Goal: Task Accomplishment & Management: Use online tool/utility

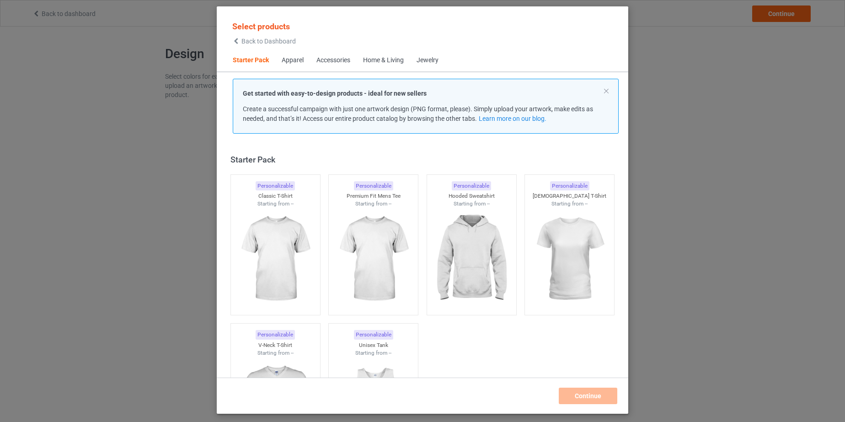
scroll to position [12, 0]
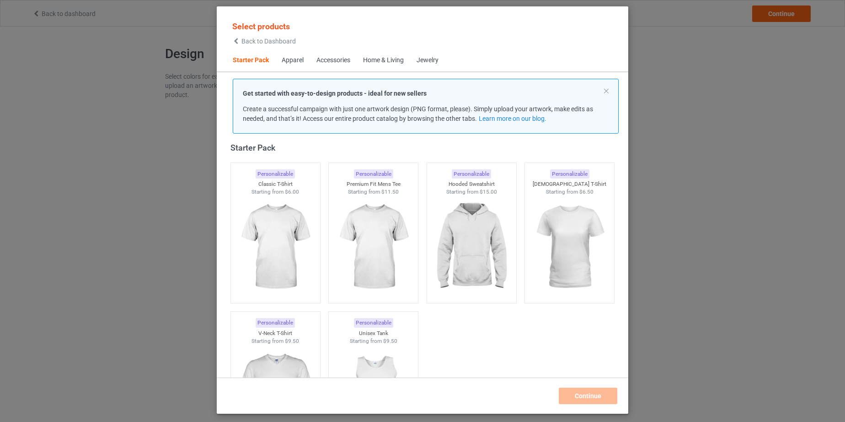
click at [427, 61] on div "Jewelry" at bounding box center [428, 60] width 22 height 9
click at [384, 63] on div "Home & Living" at bounding box center [383, 60] width 41 height 9
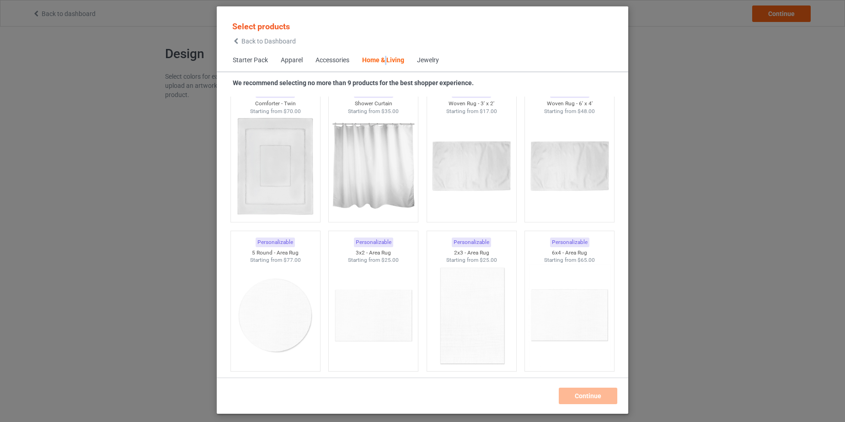
scroll to position [5047, 0]
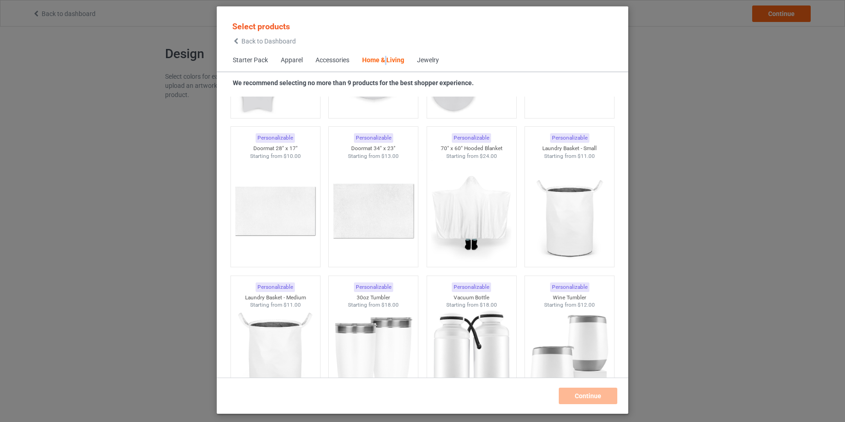
scroll to position [6785, 0]
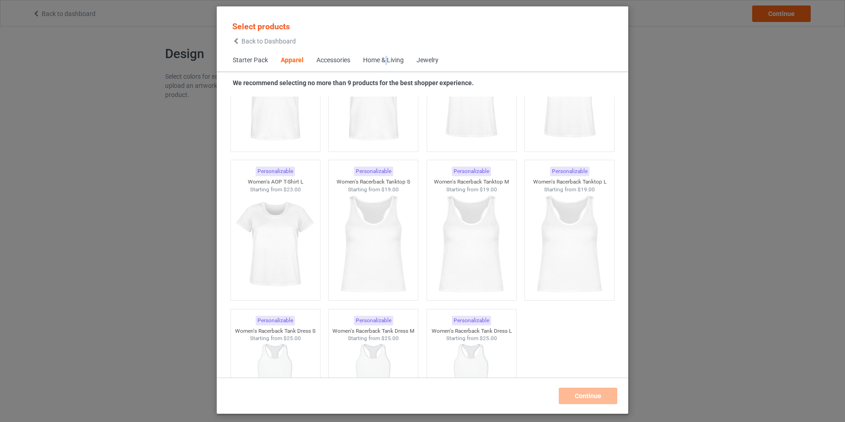
scroll to position [592, 0]
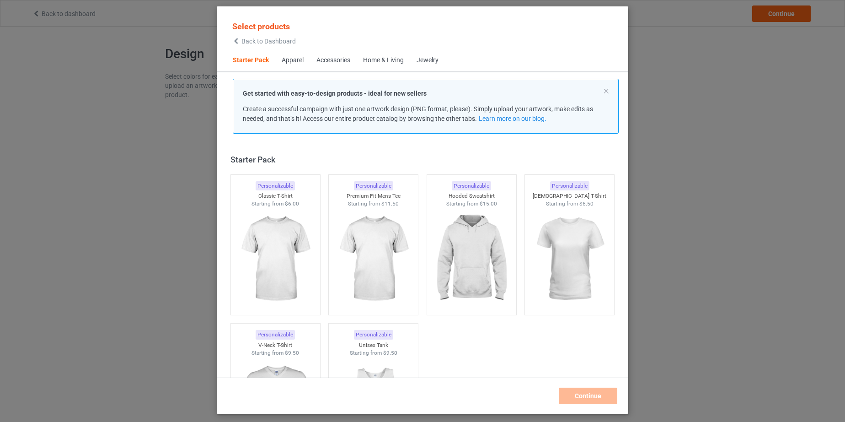
click at [394, 59] on div "Home & Living" at bounding box center [383, 60] width 41 height 9
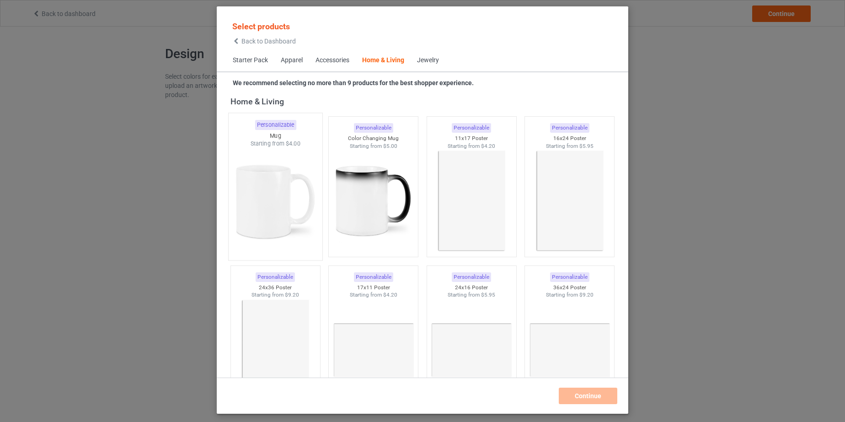
click at [282, 187] on img at bounding box center [275, 201] width 86 height 107
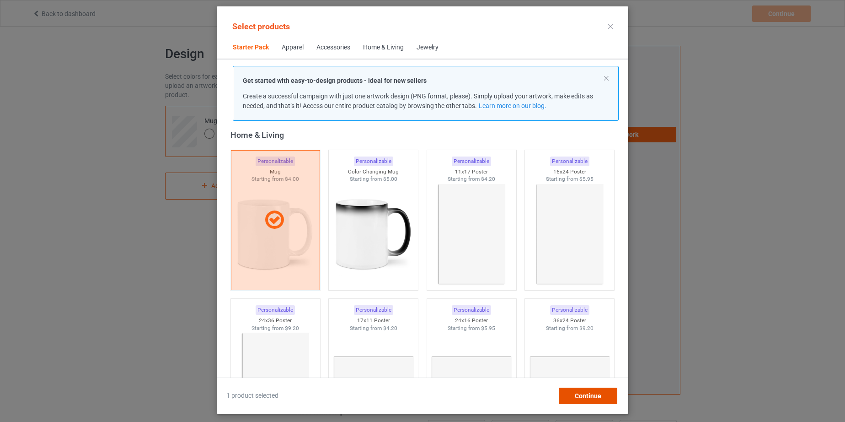
click at [602, 395] on div "Continue" at bounding box center [588, 395] width 59 height 16
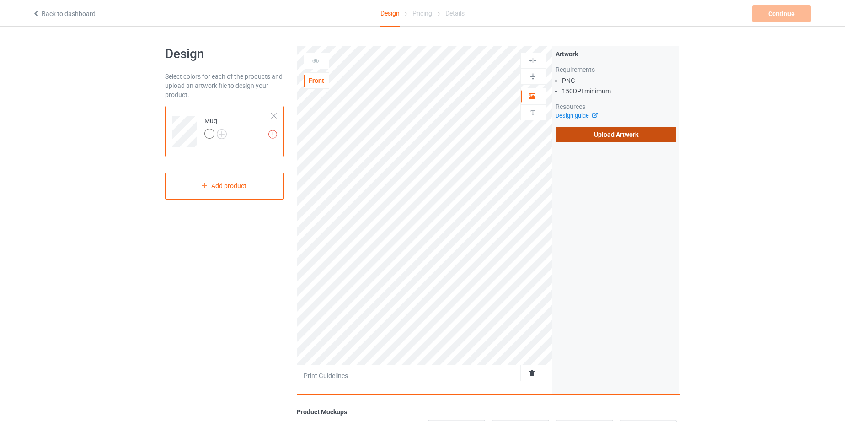
click at [621, 133] on label "Upload Artwork" at bounding box center [616, 135] width 121 height 16
click at [0, 0] on input "Upload Artwork" at bounding box center [0, 0] width 0 height 0
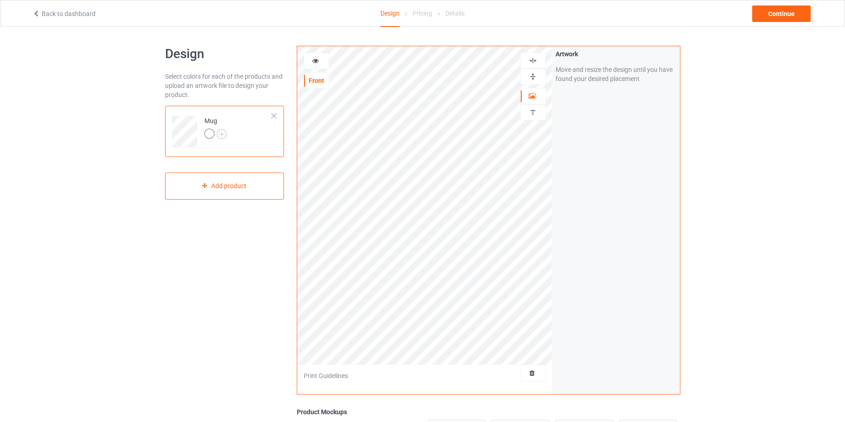
click at [531, 74] on img at bounding box center [533, 76] width 9 height 9
click at [314, 59] on icon at bounding box center [316, 59] width 8 height 6
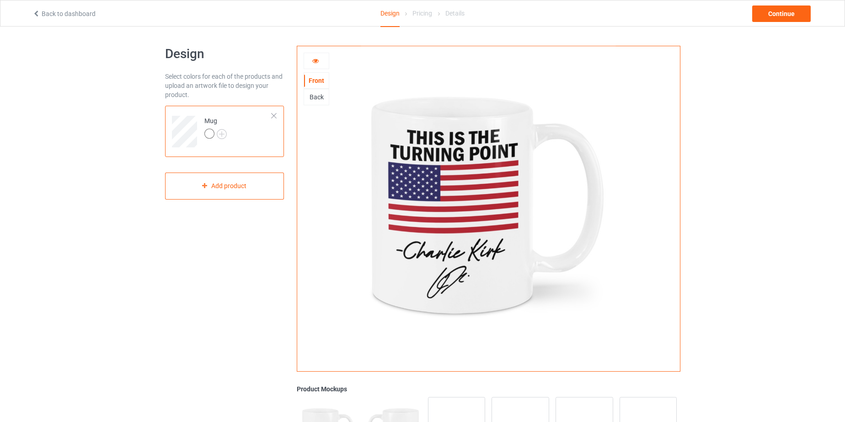
click at [313, 100] on div "Back" at bounding box center [316, 96] width 25 height 9
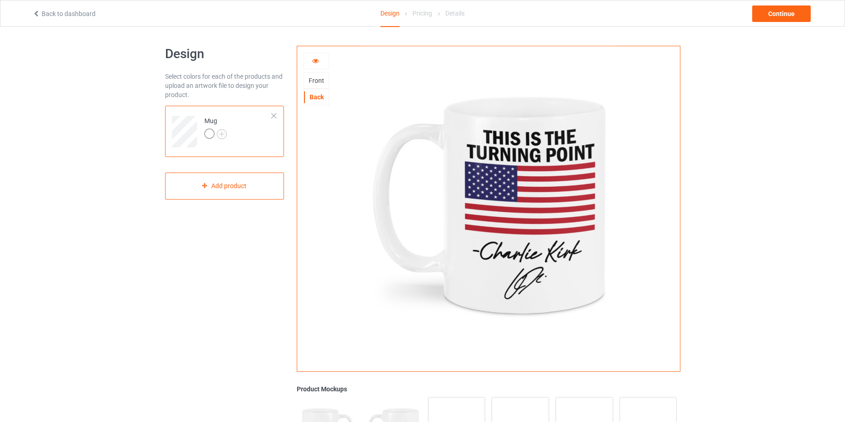
click at [315, 80] on div "Front" at bounding box center [316, 80] width 25 height 9
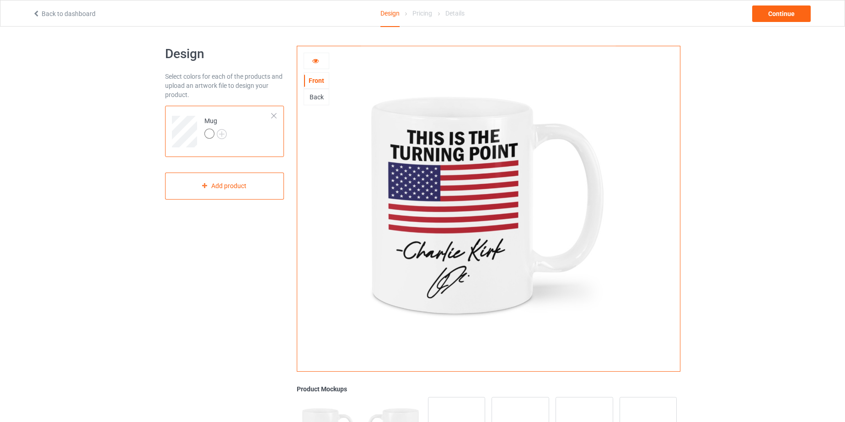
click at [315, 61] on icon at bounding box center [316, 59] width 8 height 6
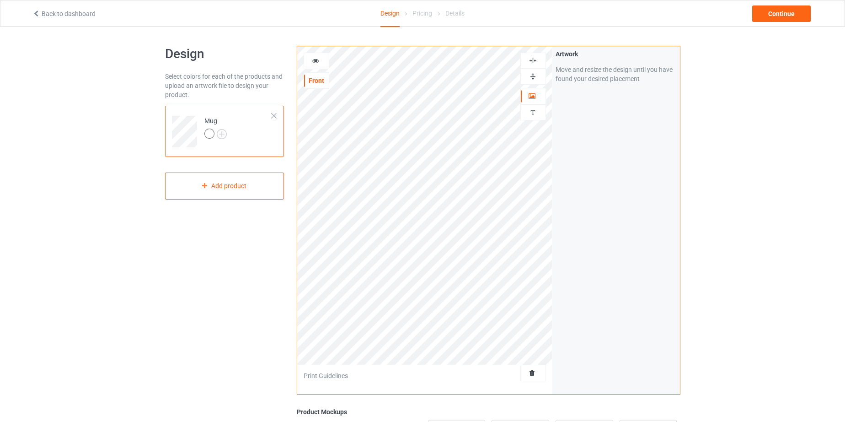
click at [533, 77] on img at bounding box center [533, 76] width 9 height 9
click at [316, 60] on icon at bounding box center [316, 59] width 8 height 6
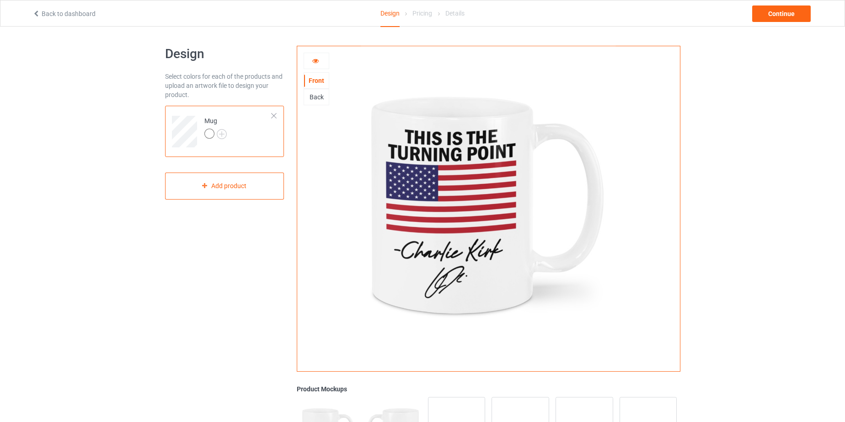
click at [319, 97] on div "Back" at bounding box center [316, 96] width 25 height 9
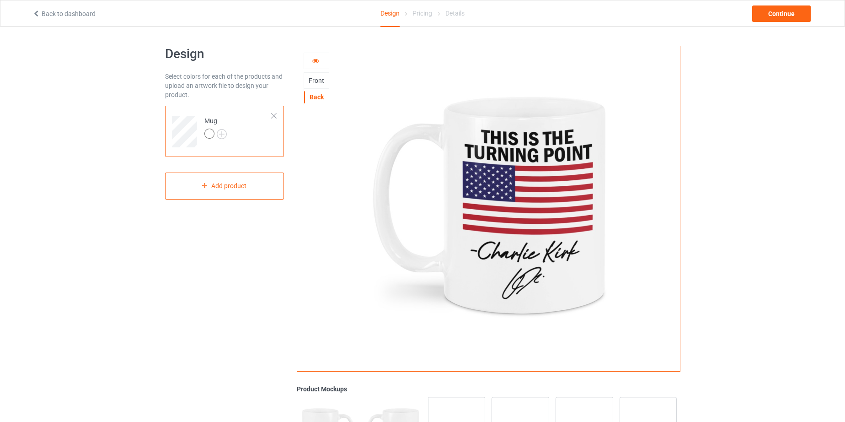
click at [319, 78] on div "Front" at bounding box center [316, 80] width 25 height 9
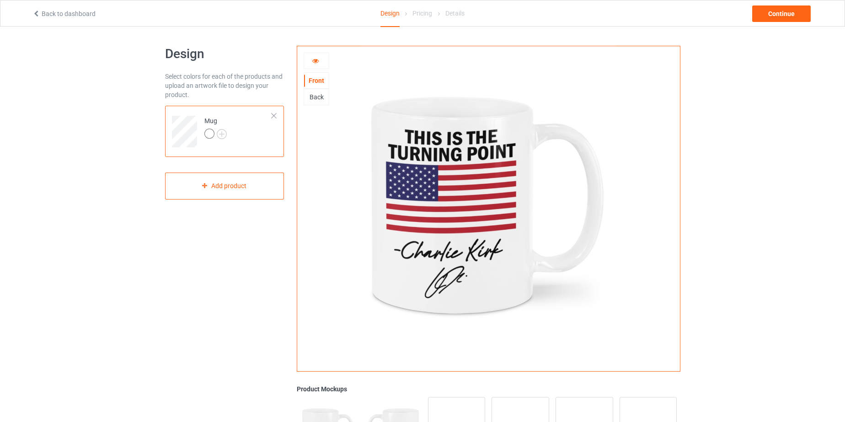
click at [314, 60] on icon at bounding box center [316, 59] width 8 height 6
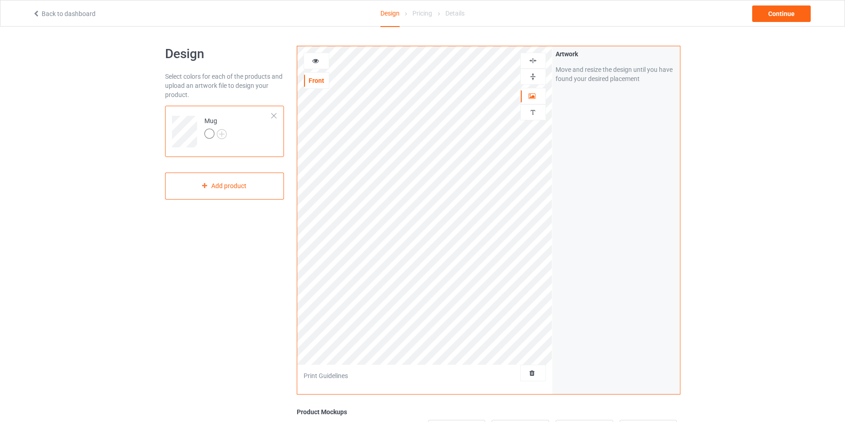
click at [531, 75] on img at bounding box center [533, 76] width 9 height 9
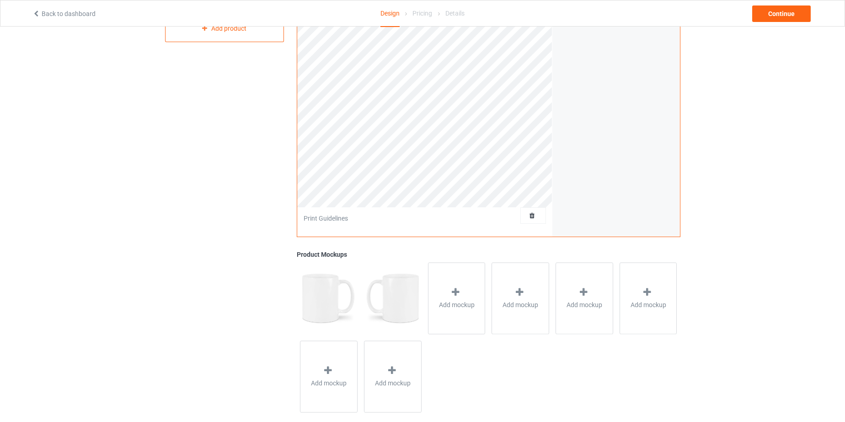
scroll to position [171, 0]
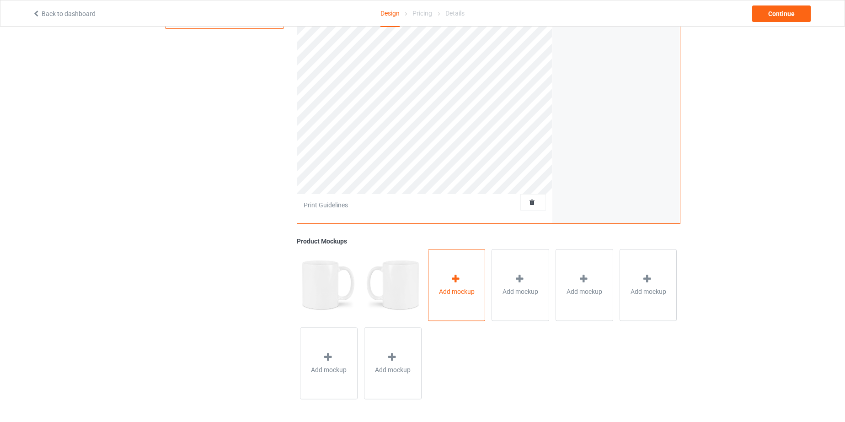
click at [456, 273] on div "Add mockup" at bounding box center [457, 285] width 58 height 72
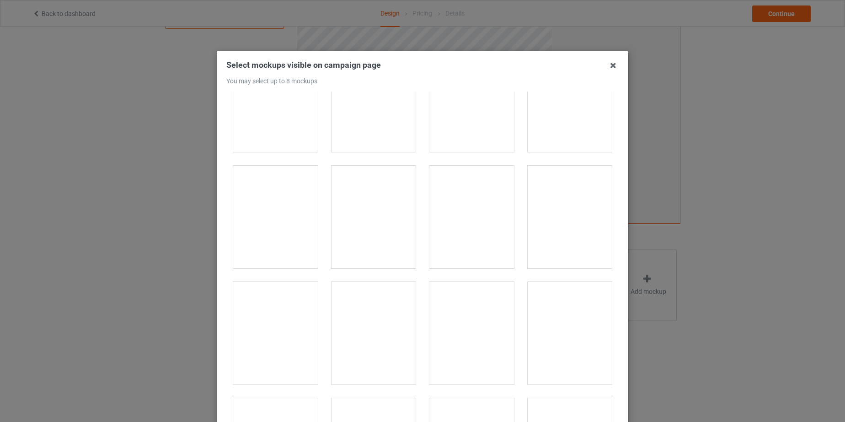
scroll to position [1610, 0]
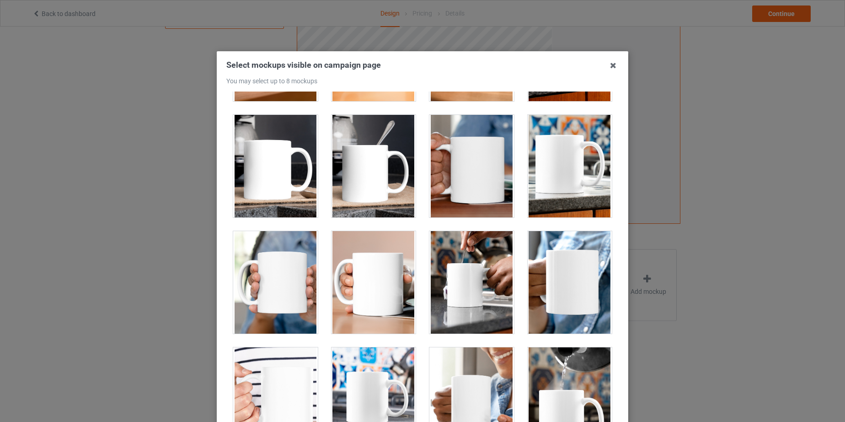
click at [555, 168] on div at bounding box center [570, 166] width 85 height 102
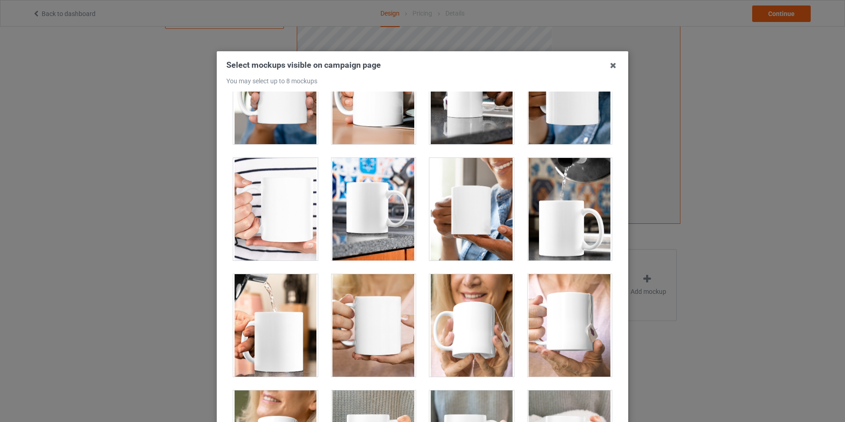
scroll to position [1805, 0]
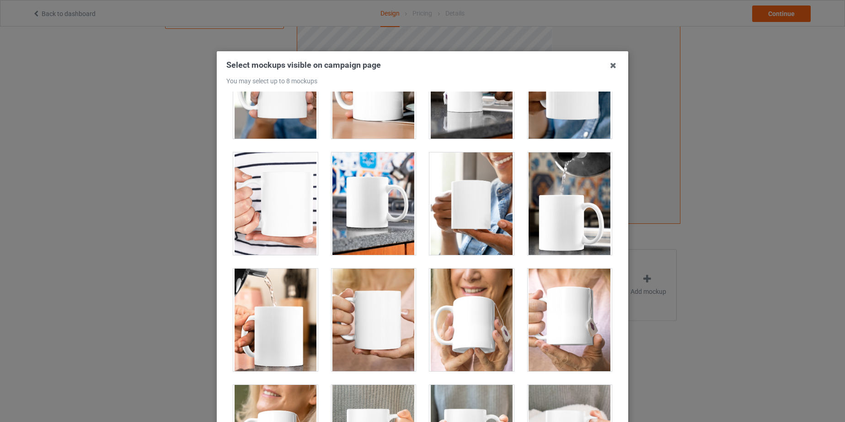
click at [359, 197] on div at bounding box center [374, 203] width 85 height 102
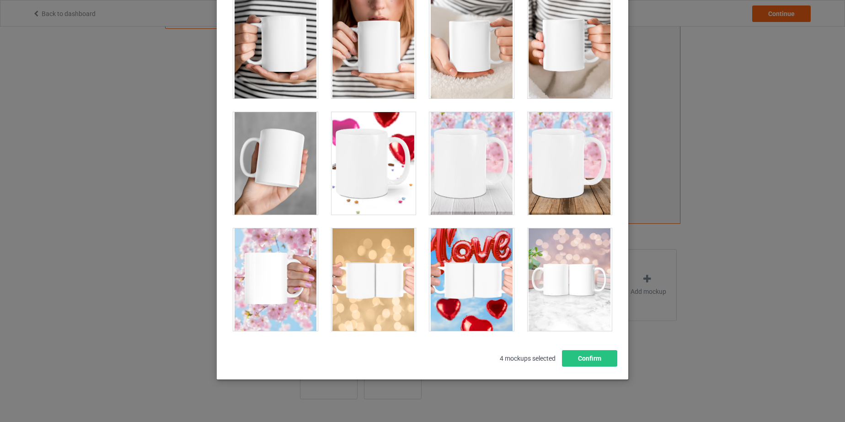
scroll to position [100, 0]
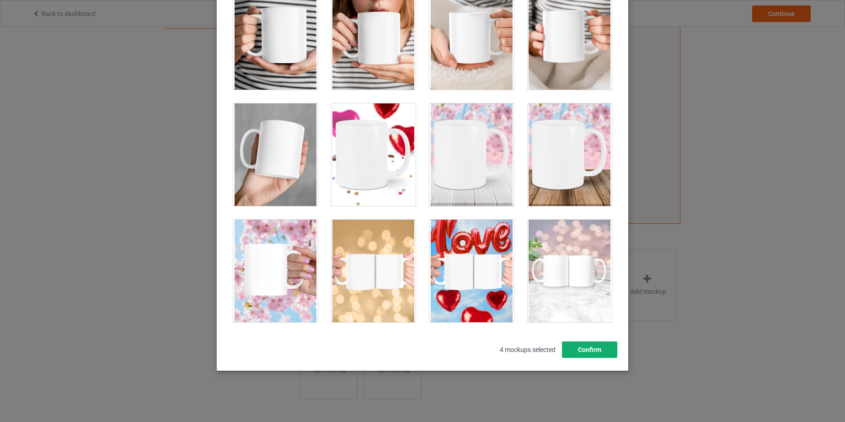
drag, startPoint x: 594, startPoint y: 350, endPoint x: 585, endPoint y: 349, distance: 9.2
click at [594, 350] on button "Confirm" at bounding box center [589, 349] width 55 height 16
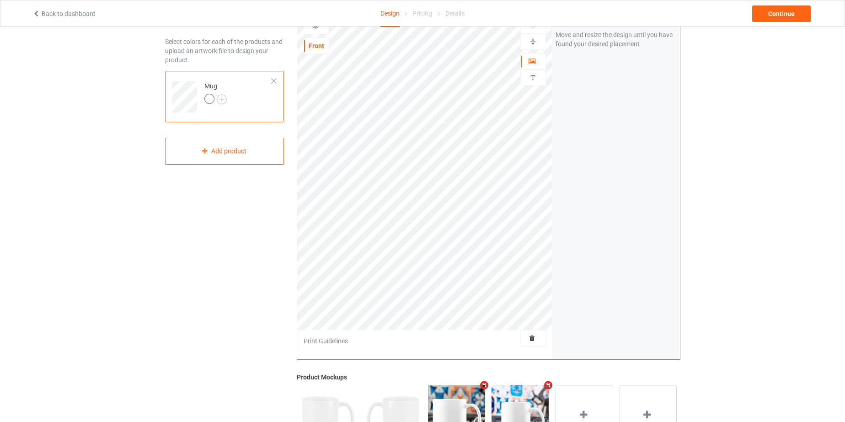
scroll to position [23, 0]
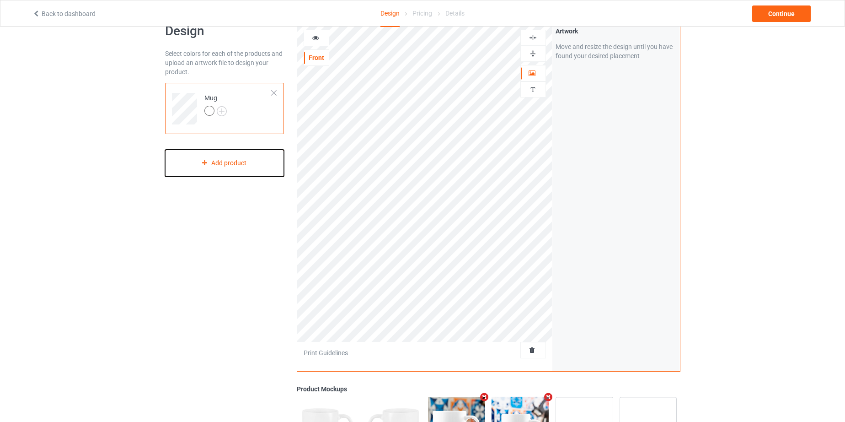
click at [215, 160] on div "Add product" at bounding box center [224, 163] width 119 height 27
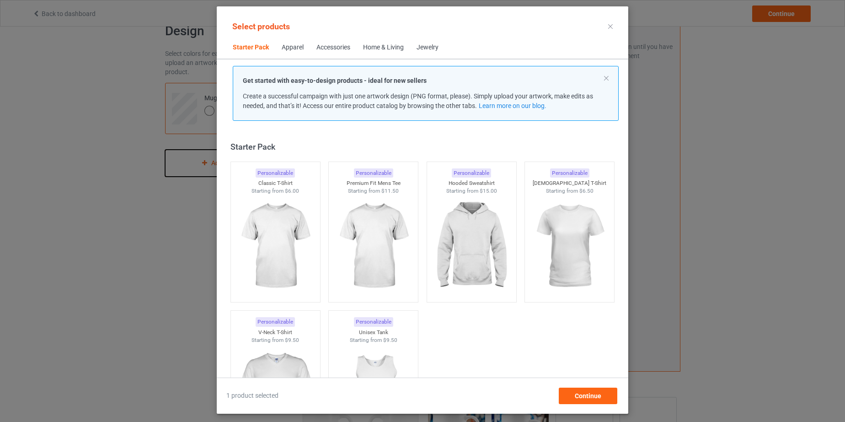
scroll to position [12, 0]
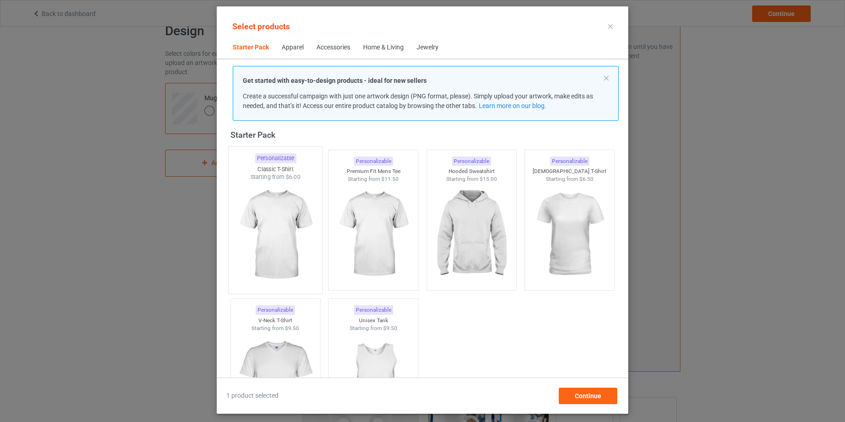
click at [276, 209] on img at bounding box center [275, 234] width 86 height 107
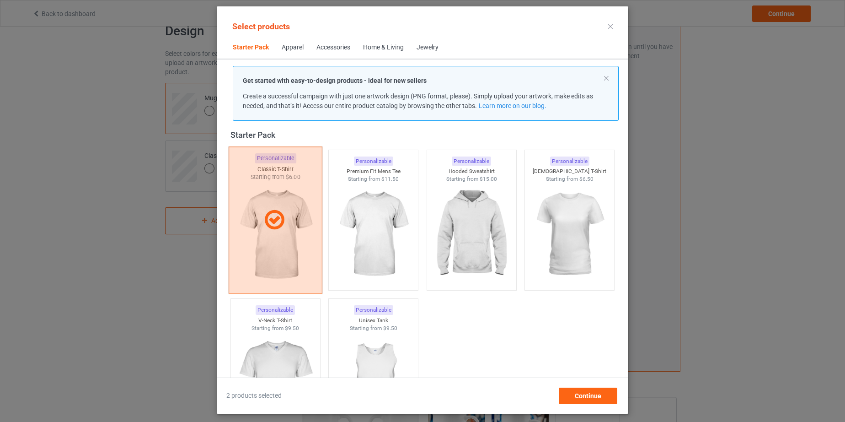
click at [256, 212] on div at bounding box center [275, 220] width 93 height 23
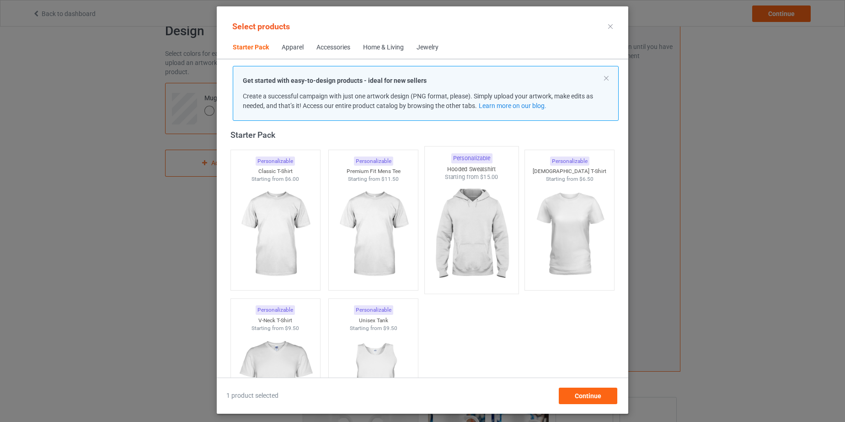
click at [478, 219] on img at bounding box center [472, 234] width 86 height 107
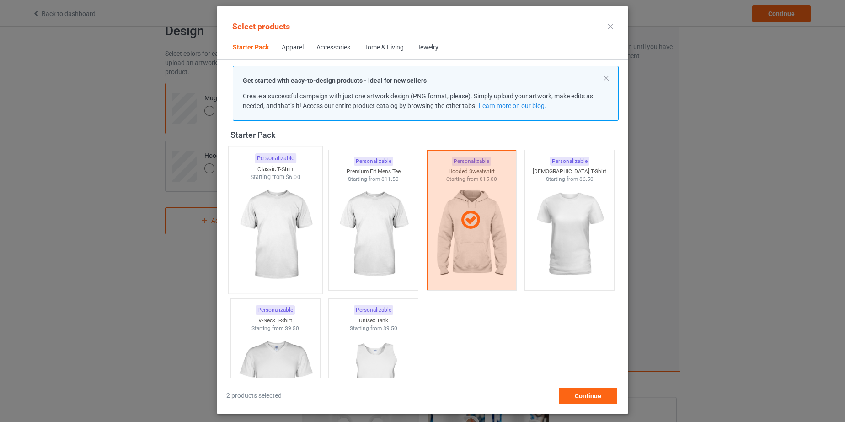
click at [276, 217] on img at bounding box center [275, 234] width 86 height 107
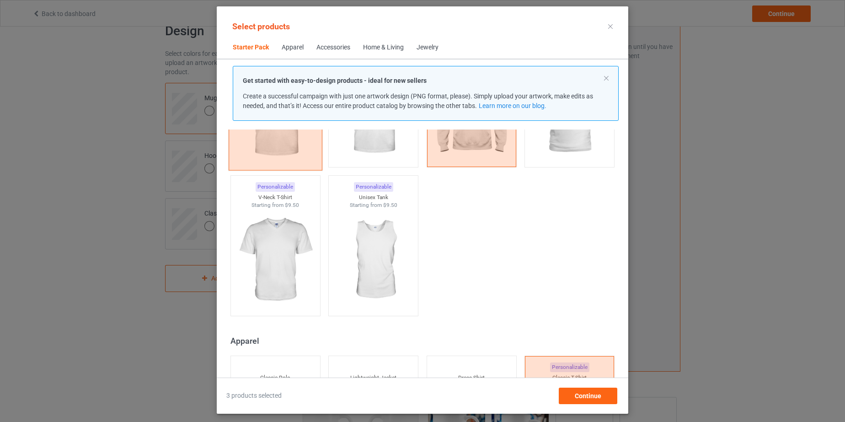
scroll to position [138, 0]
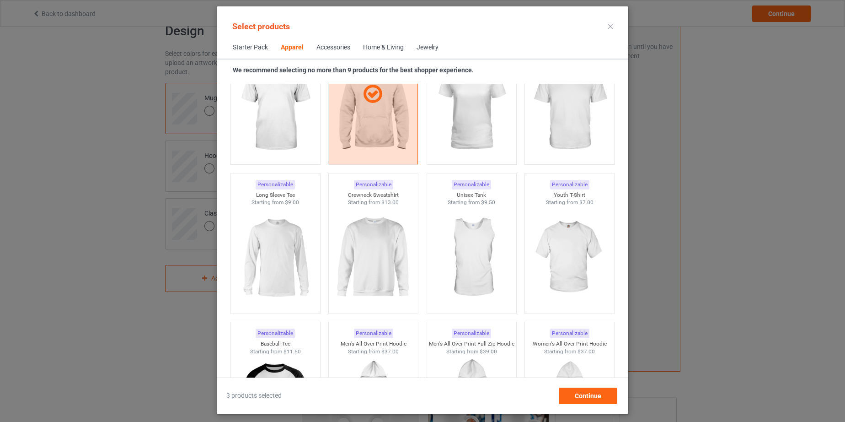
scroll to position [582, 0]
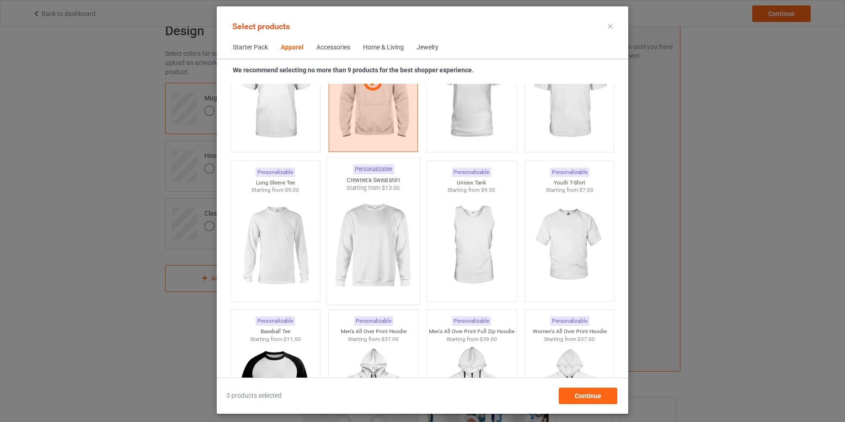
click at [372, 233] on img at bounding box center [374, 245] width 86 height 107
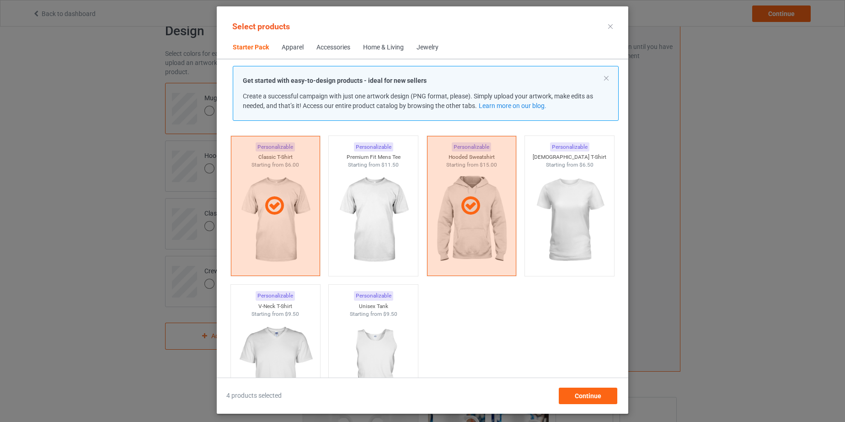
scroll to position [24, 0]
click at [589, 395] on span "Continue" at bounding box center [588, 395] width 27 height 7
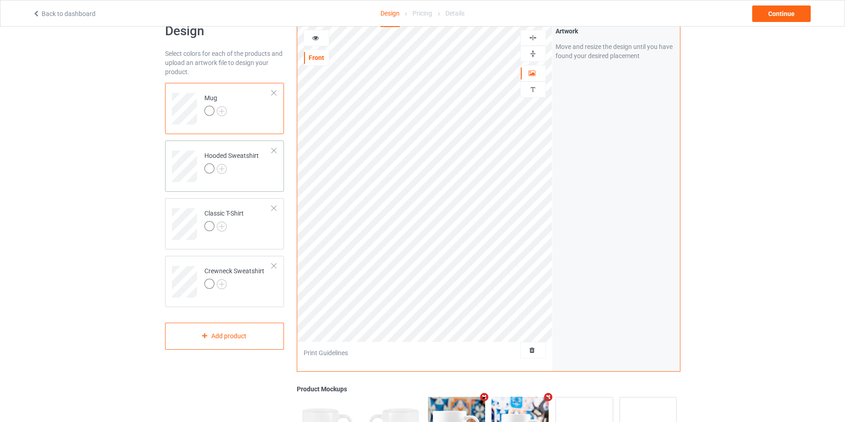
click at [249, 167] on div at bounding box center [231, 169] width 54 height 13
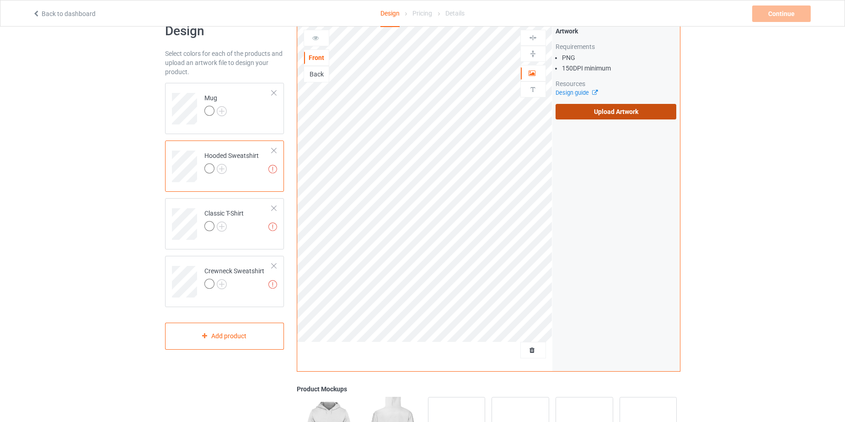
click at [622, 113] on label "Upload Artwork" at bounding box center [616, 112] width 121 height 16
click at [0, 0] on input "Upload Artwork" at bounding box center [0, 0] width 0 height 0
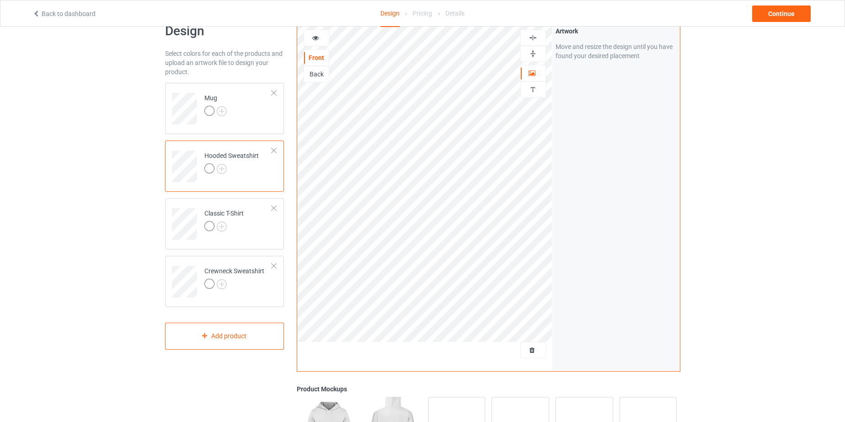
click at [272, 148] on div at bounding box center [274, 150] width 6 height 6
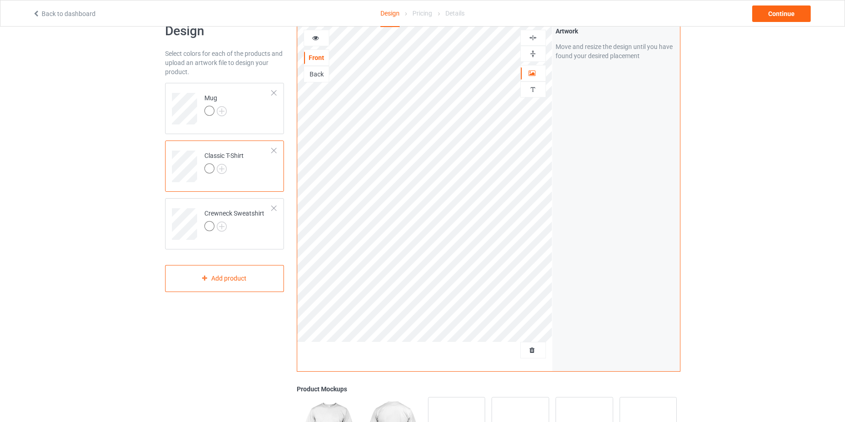
click at [273, 150] on div at bounding box center [274, 150] width 6 height 6
click at [273, 151] on div at bounding box center [274, 150] width 6 height 6
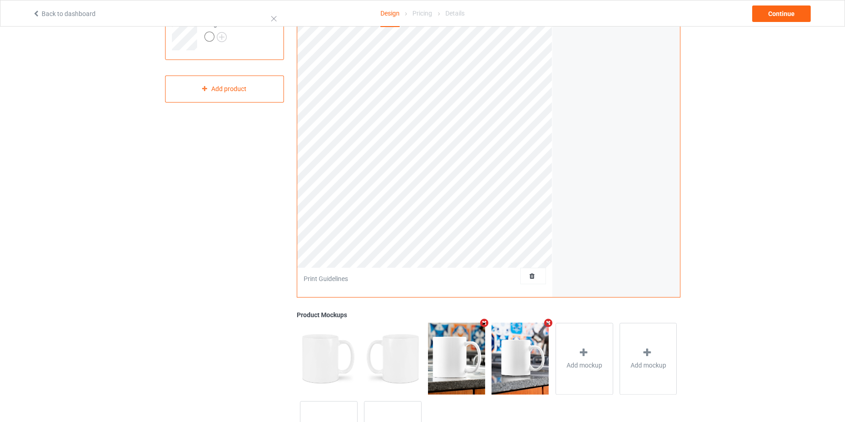
scroll to position [88, 0]
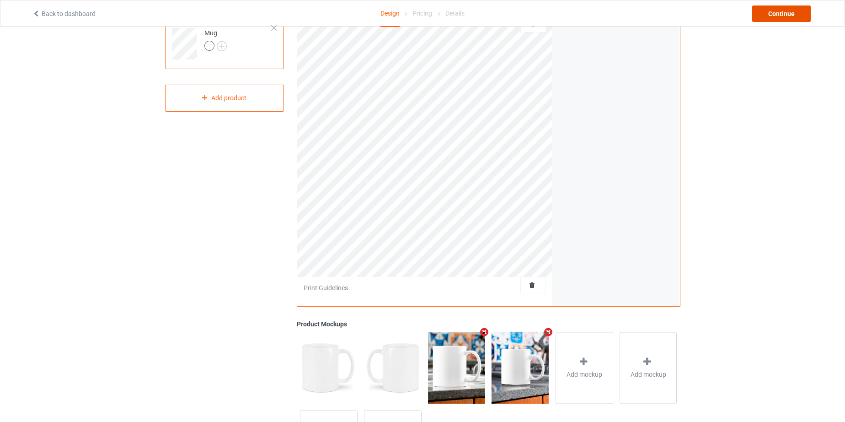
click at [782, 12] on div "Continue" at bounding box center [781, 13] width 59 height 16
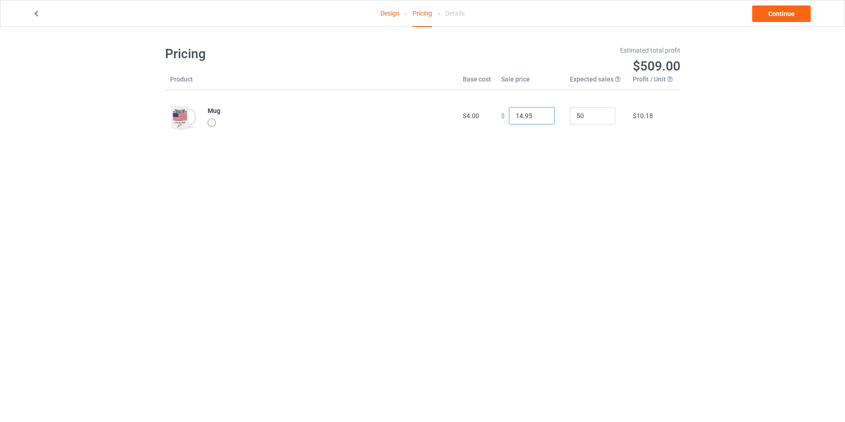
drag, startPoint x: 526, startPoint y: 113, endPoint x: 487, endPoint y: 107, distance: 39.3
click at [488, 107] on tr "Mug $4.00 $ 14.95 50 $10.18" at bounding box center [422, 115] width 515 height 51
type input "22.99"
click at [743, 54] on div "Design Pricing Details Continue Pricing Estimated total profit $883.00 Product …" at bounding box center [422, 94] width 845 height 134
click at [783, 15] on link "Continue" at bounding box center [781, 13] width 59 height 16
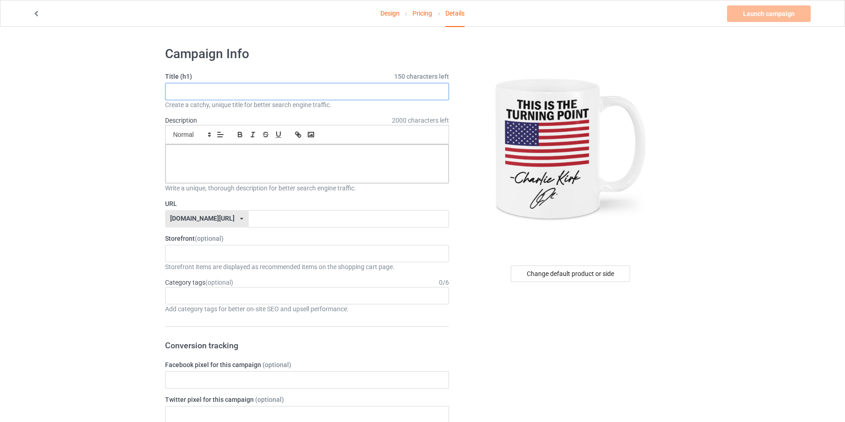
click at [210, 89] on input "text" at bounding box center [307, 91] width 284 height 17
click at [200, 90] on input "text" at bounding box center [307, 91] width 284 height 17
drag, startPoint x: 267, startPoint y: 91, endPoint x: 155, endPoint y: 87, distance: 112.1
type input "This is The Turning Point"
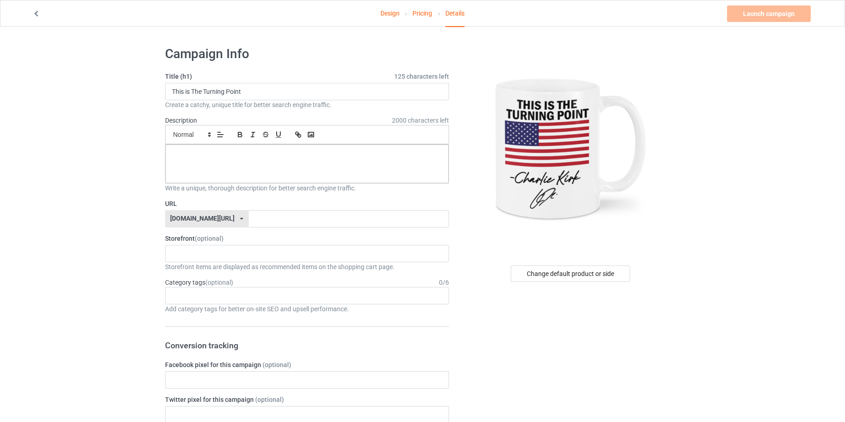
click at [188, 153] on p at bounding box center [307, 154] width 269 height 9
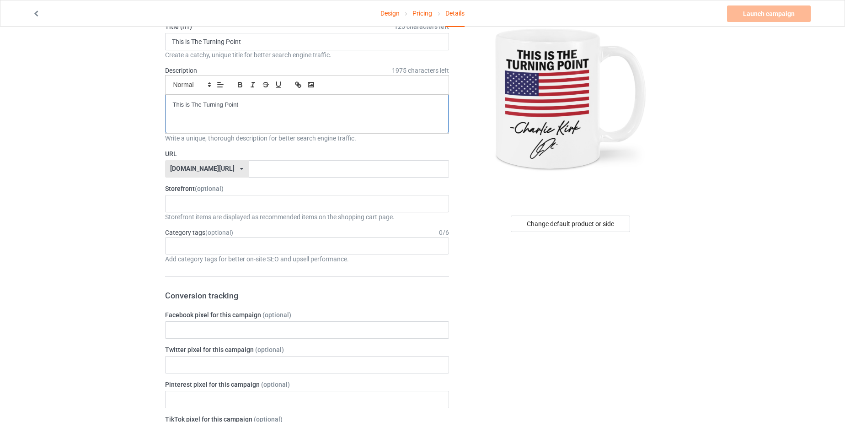
scroll to position [73, 0]
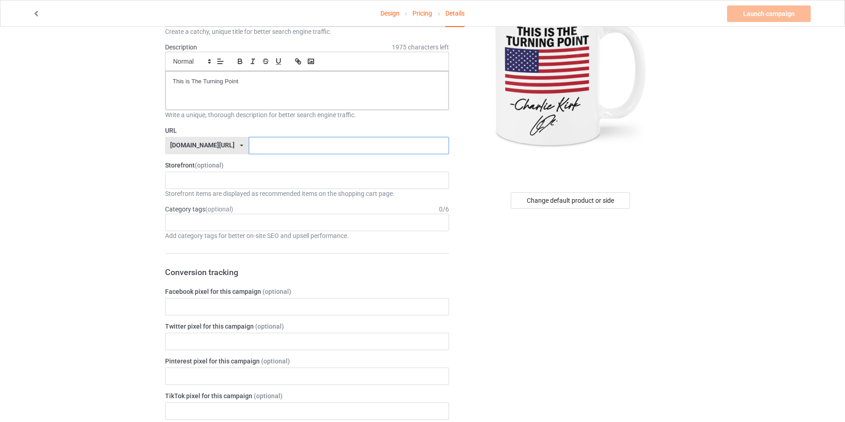
click at [257, 146] on input "text" at bounding box center [349, 145] width 200 height 17
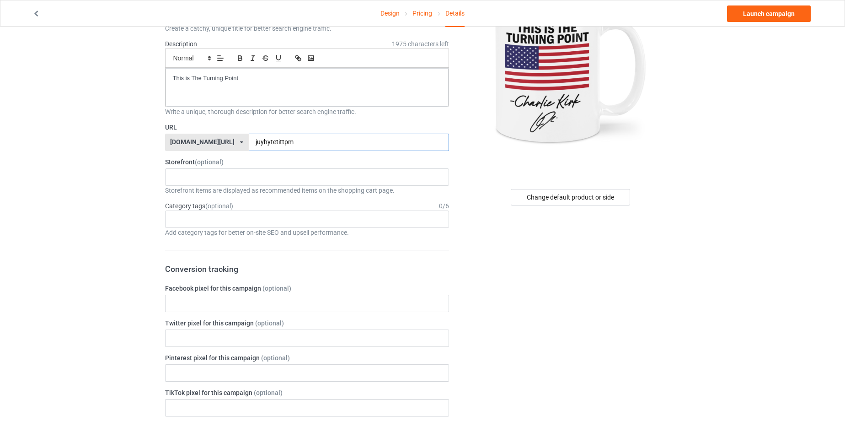
scroll to position [0, 0]
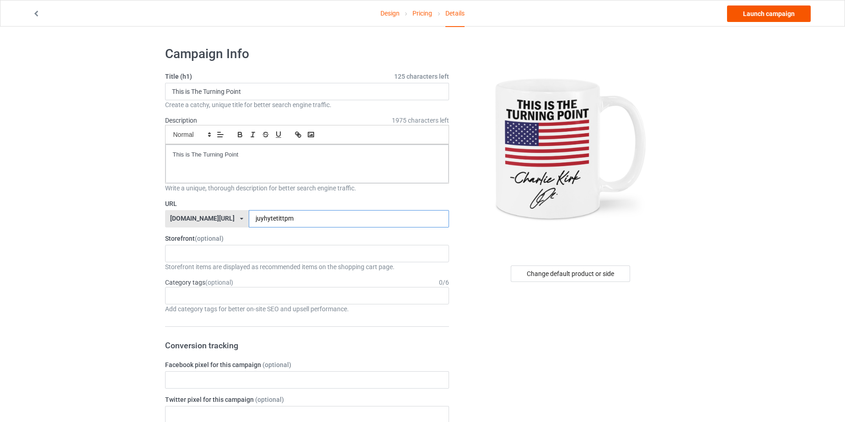
type input "juyhytetittpm"
click at [778, 14] on link "Launch campaign" at bounding box center [769, 13] width 84 height 16
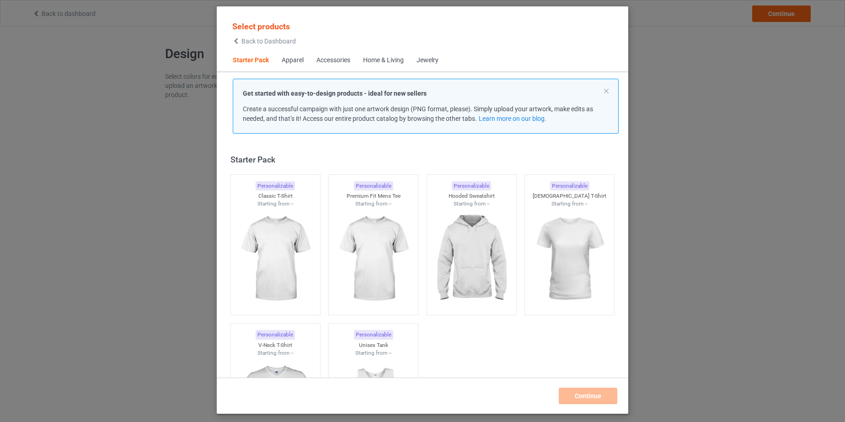
scroll to position [12, 0]
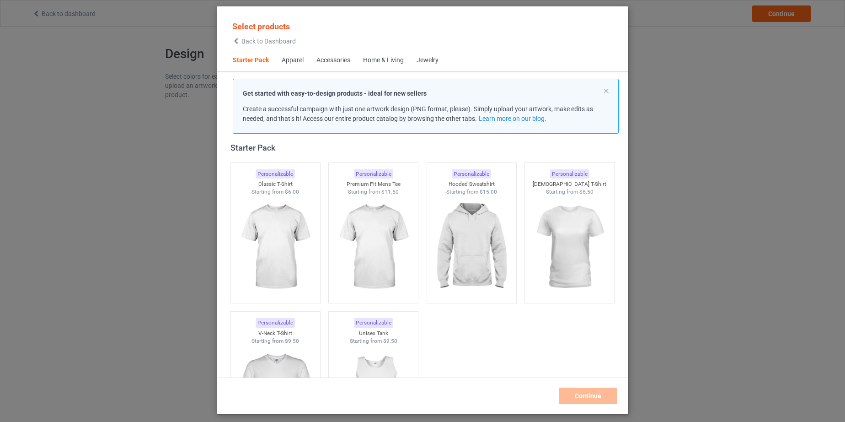
click at [250, 41] on span "Back to Dashboard" at bounding box center [268, 41] width 54 height 7
